Goal: Check status: Check status

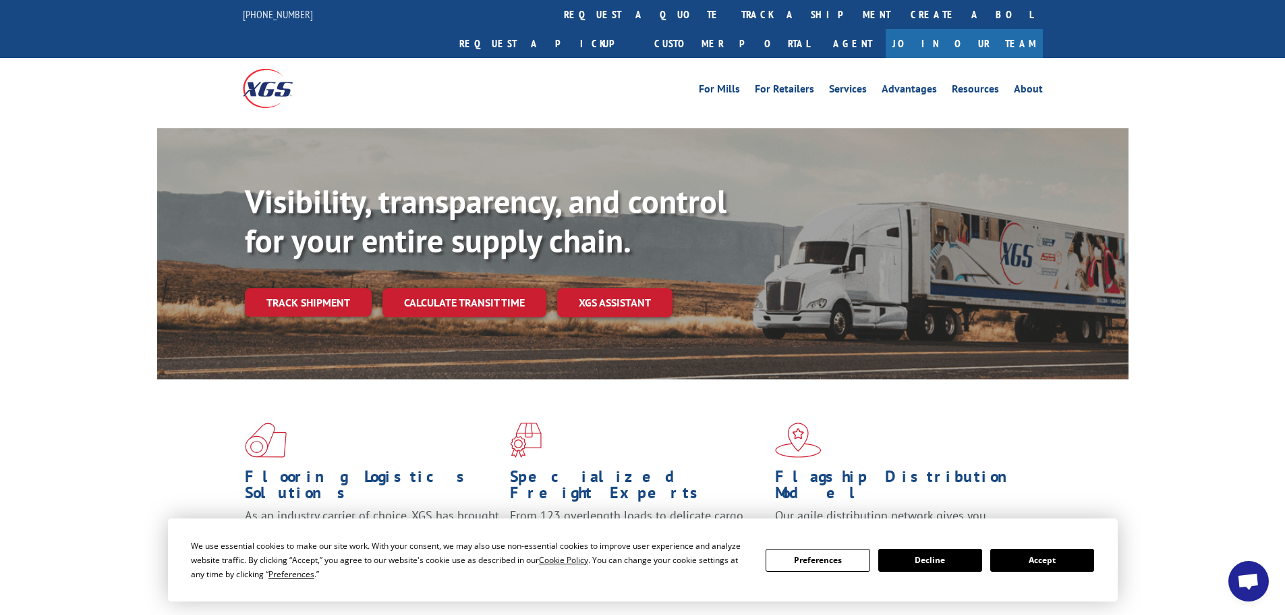
click at [1040, 552] on button "Accept" at bounding box center [1043, 560] width 104 height 23
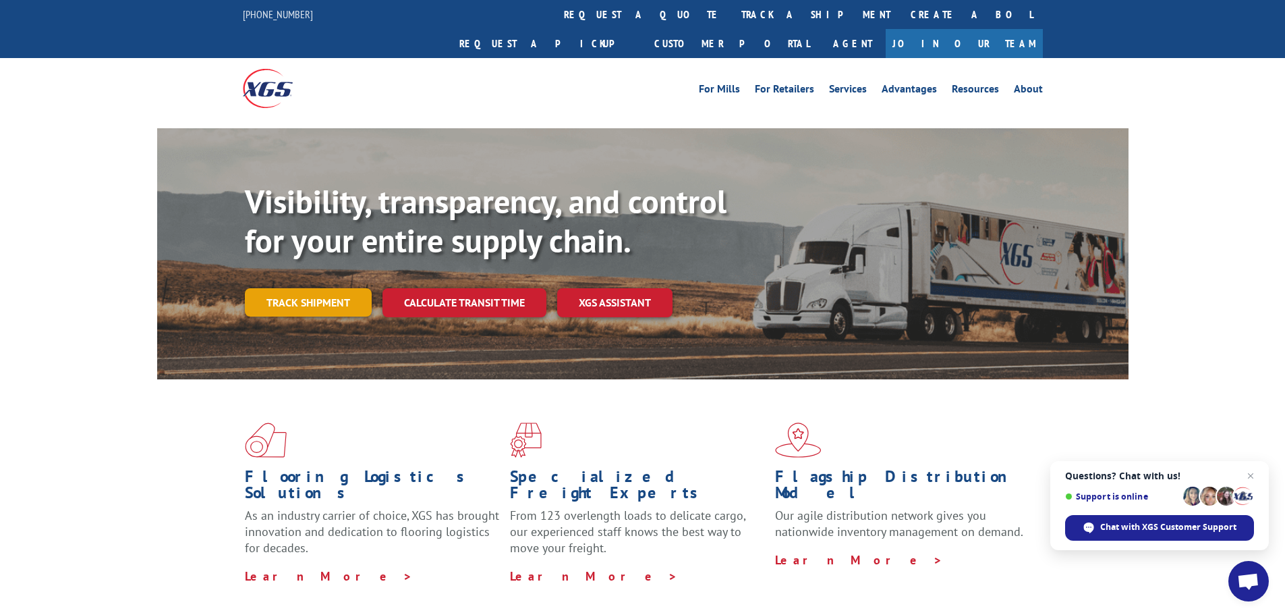
click at [335, 288] on link "Track shipment" at bounding box center [308, 302] width 127 height 28
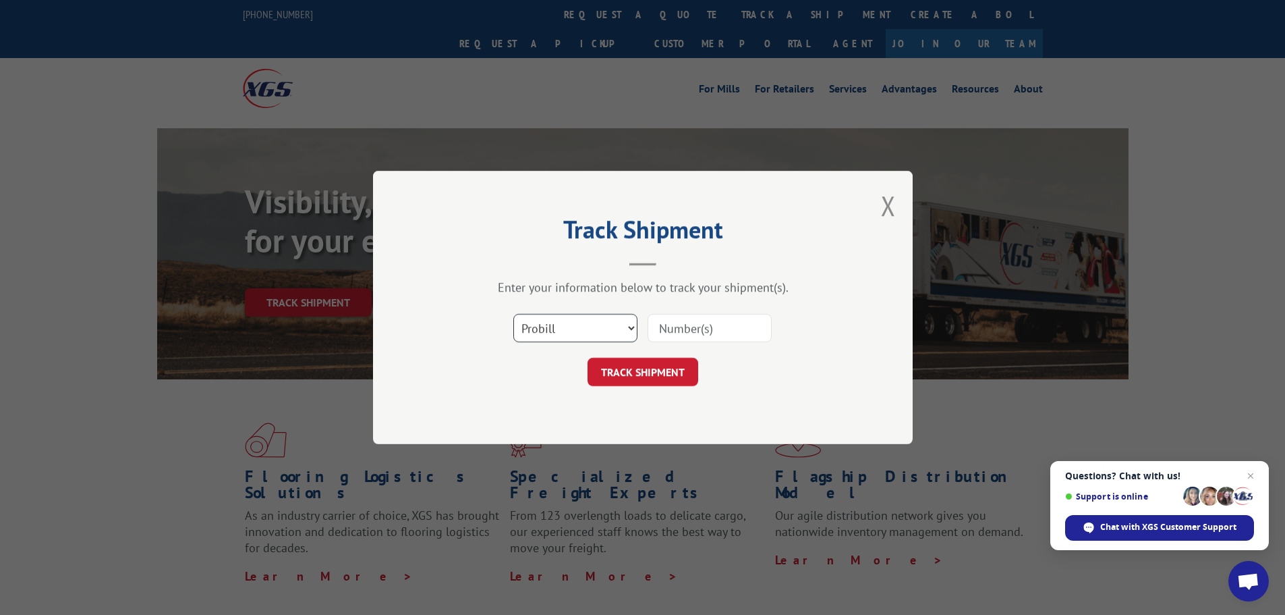
click at [593, 333] on select "Select category... Probill BOL PO" at bounding box center [575, 328] width 124 height 28
select select "bol"
click at [513, 314] on select "Select category... Probill BOL PO" at bounding box center [575, 328] width 124 height 28
click at [718, 333] on input at bounding box center [710, 328] width 124 height 28
paste input "6017109"
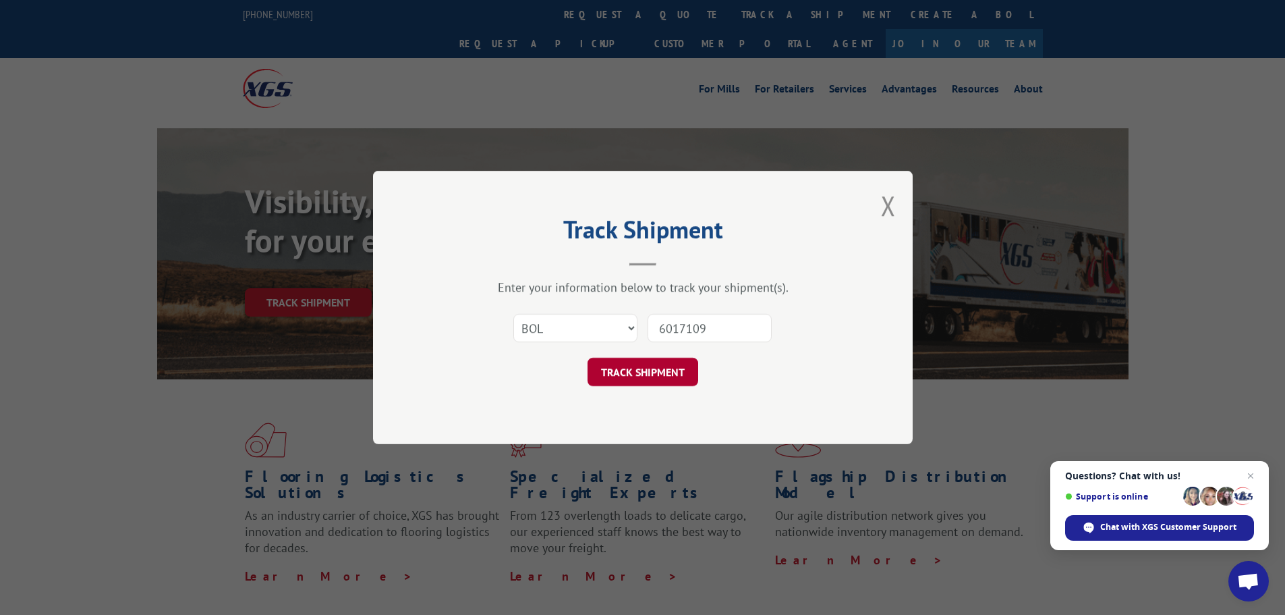
type input "6017109"
click at [640, 376] on button "TRACK SHIPMENT" at bounding box center [643, 372] width 111 height 28
